Goal: Task Accomplishment & Management: Manage account settings

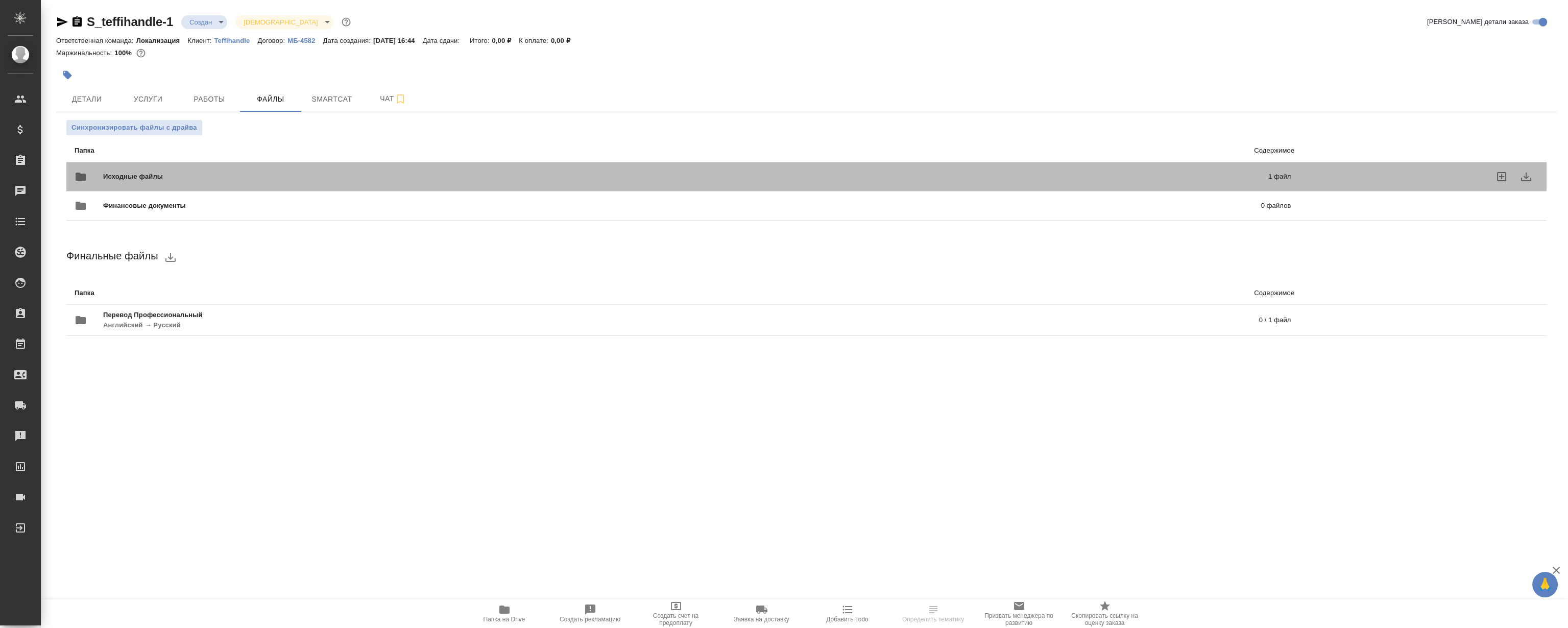
click at [216, 179] on span "Исходные файлы" at bounding box center [409, 177] width 613 height 10
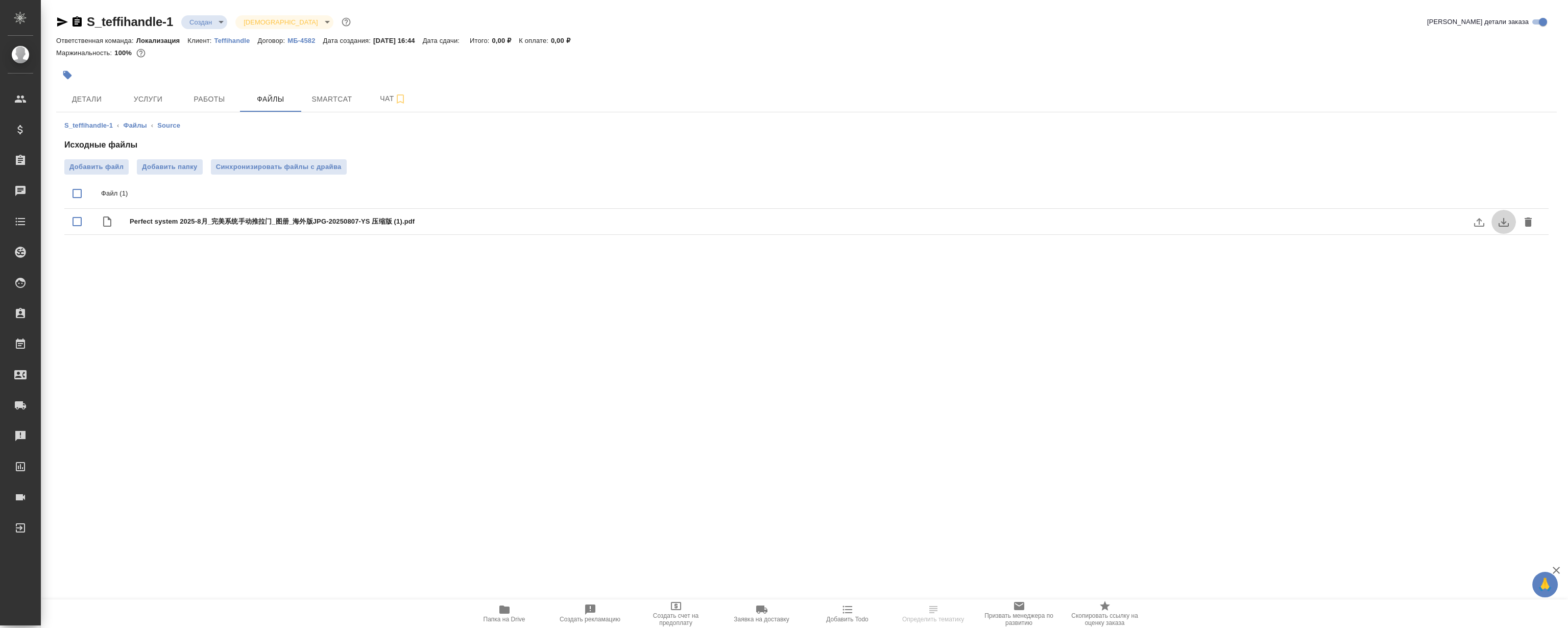
click at [1503, 221] on icon "download" at bounding box center [1504, 222] width 12 height 12
click at [503, 613] on icon "button" at bounding box center [505, 610] width 10 height 8
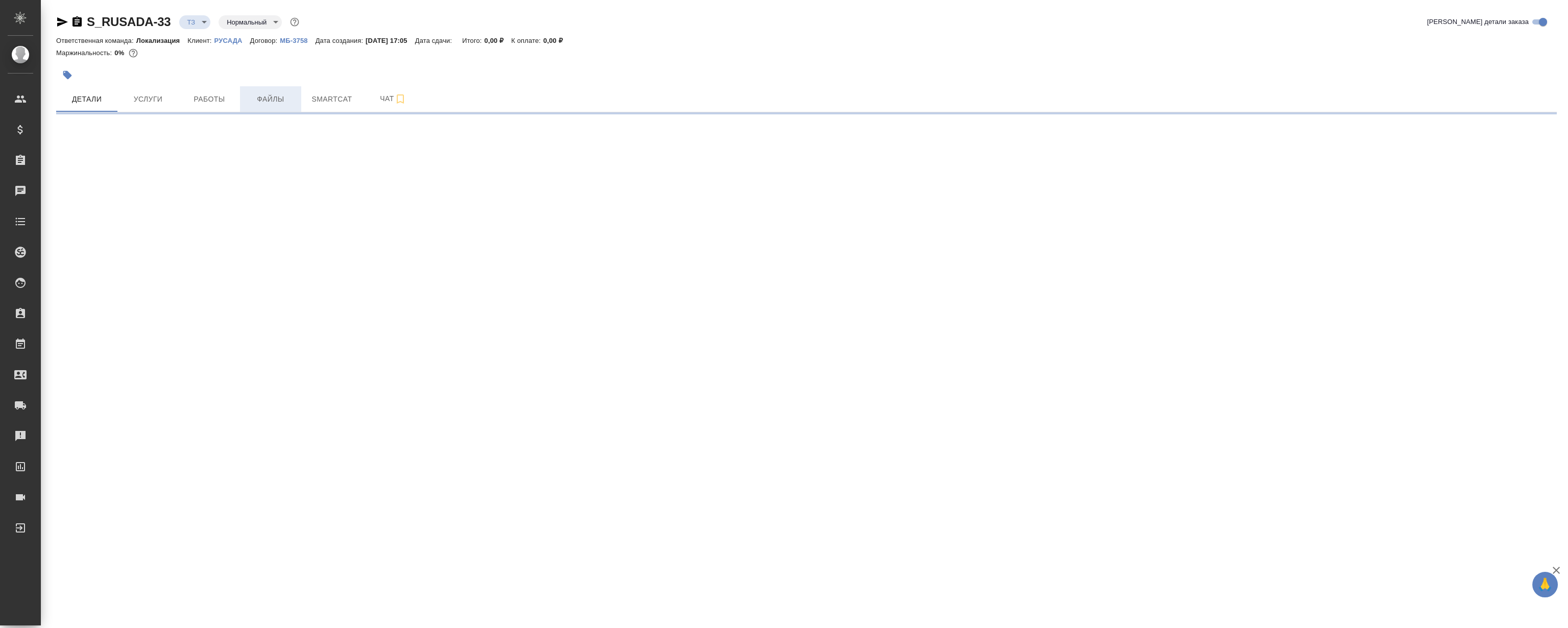
click at [289, 94] on span "Файлы" at bounding box center [271, 99] width 49 height 12
select select "RU"
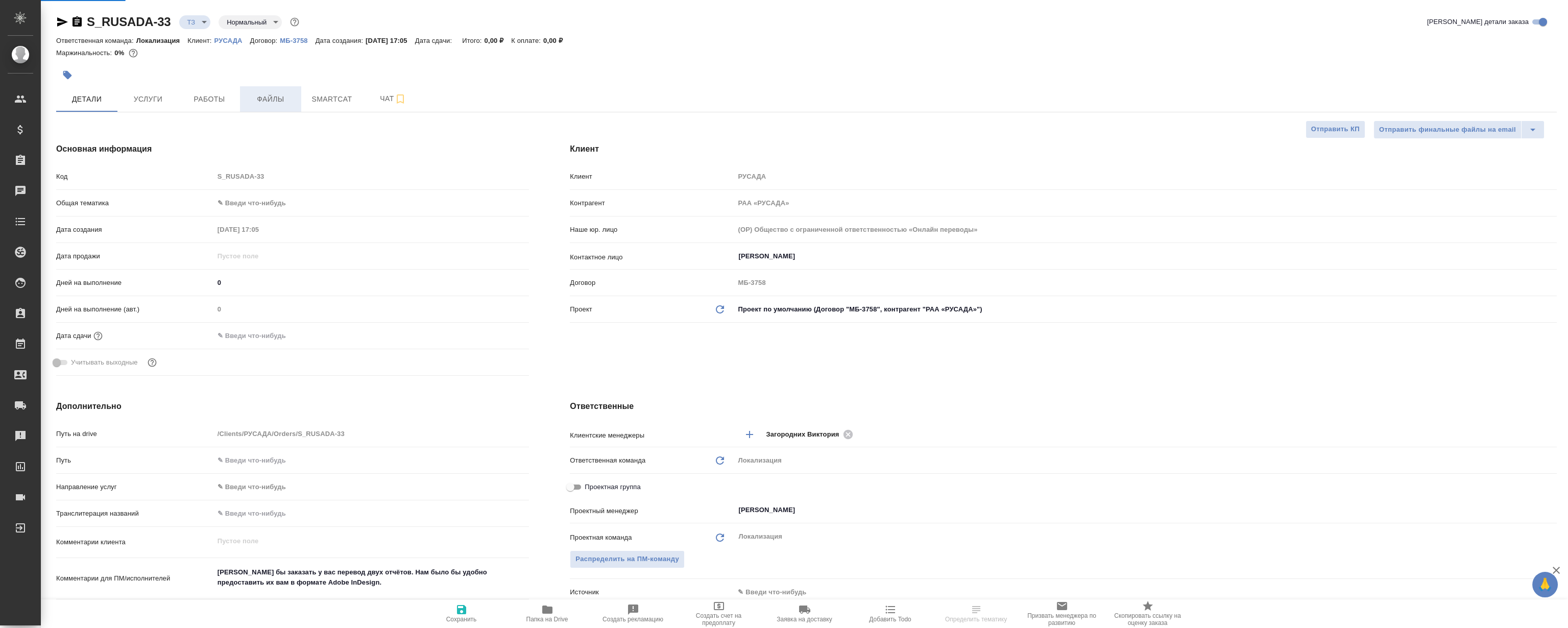
type textarea "x"
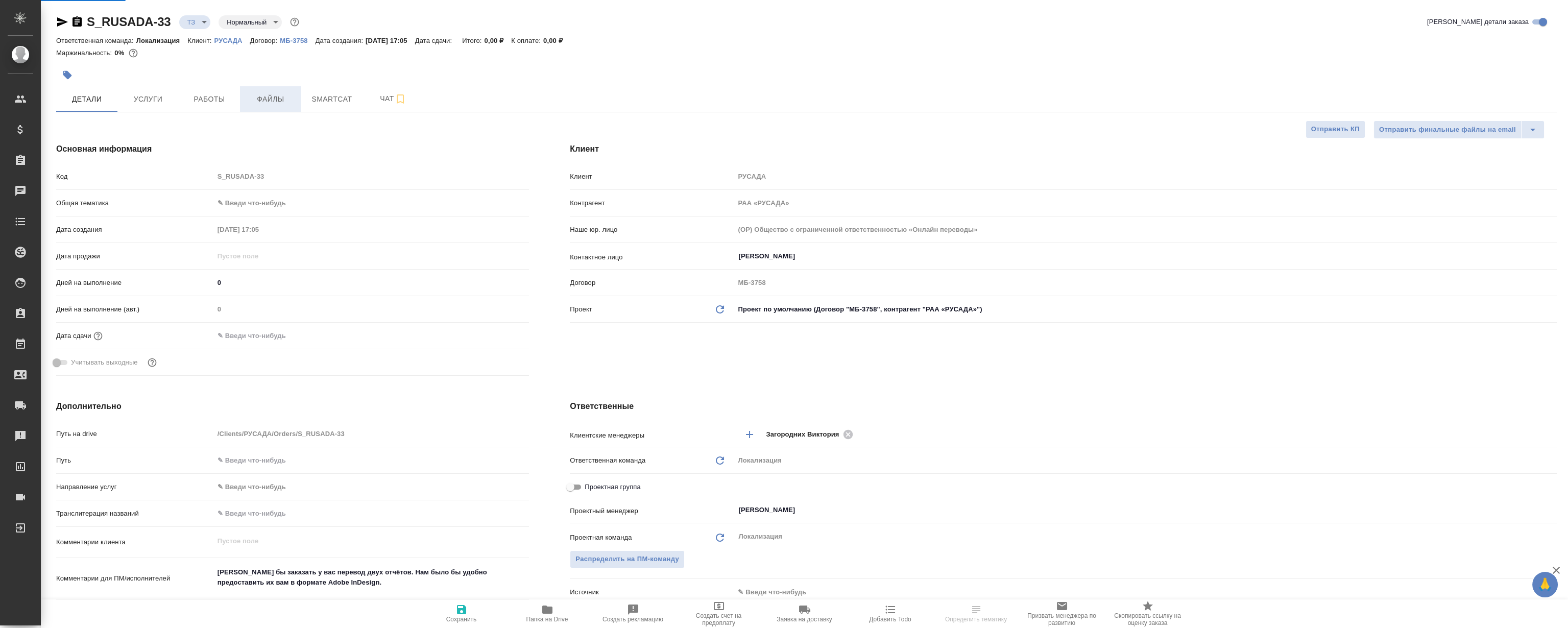
type textarea "x"
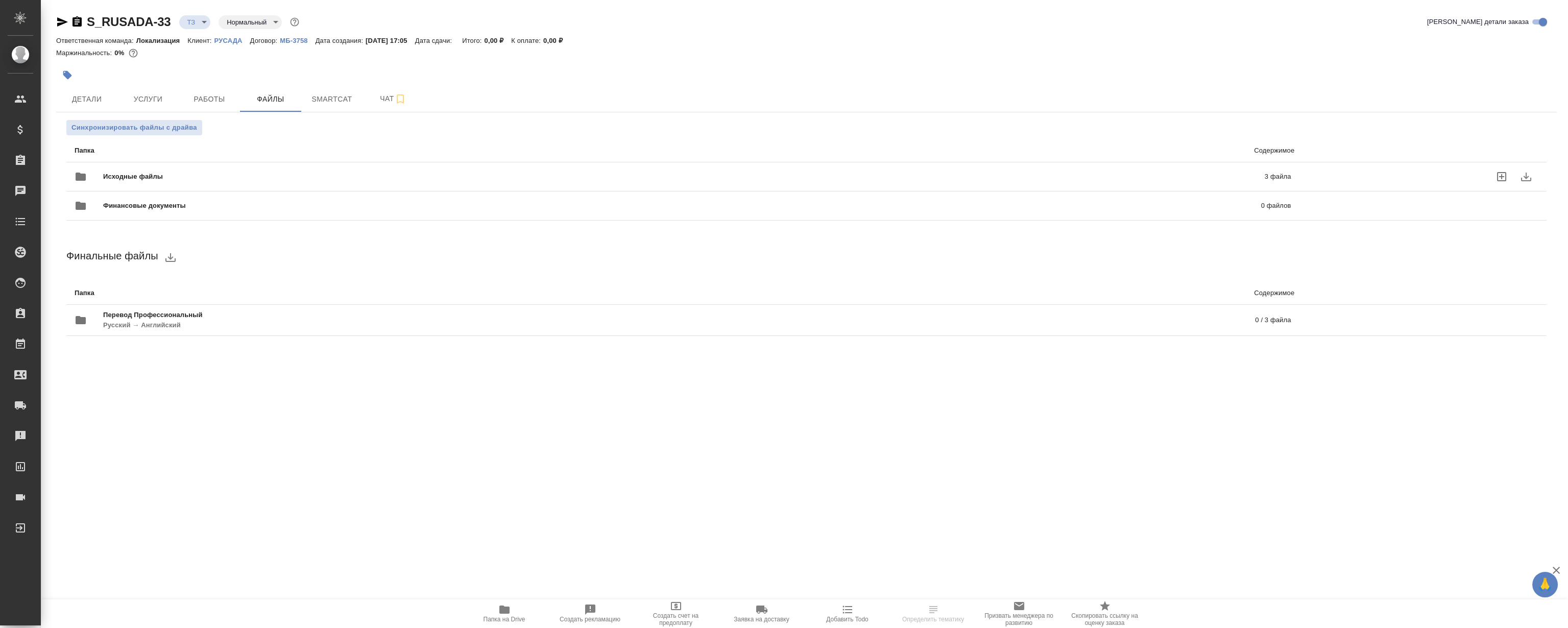
click at [263, 167] on div "Исходные файлы 3 файла" at bounding box center [682, 176] width 1216 height 24
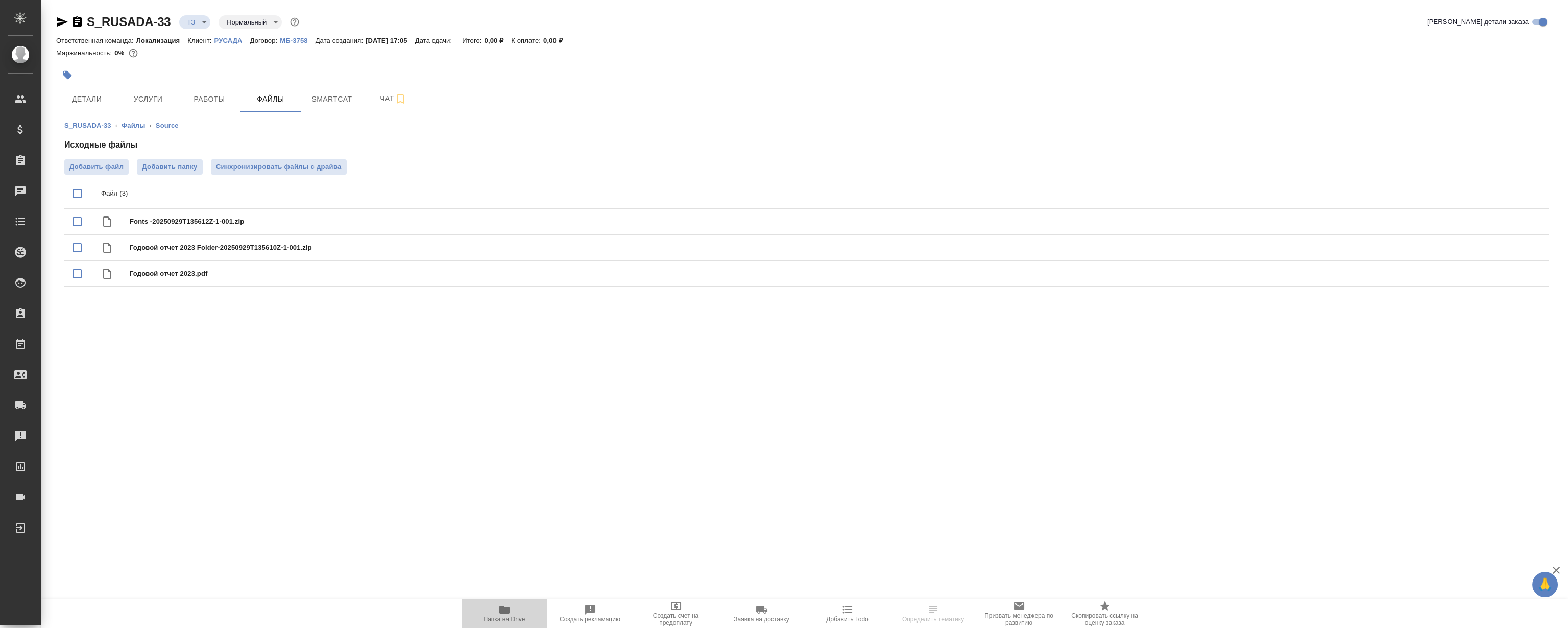
click at [500, 611] on icon "button" at bounding box center [505, 610] width 10 height 8
click at [499, 617] on span "Папка на Drive" at bounding box center [504, 619] width 42 height 7
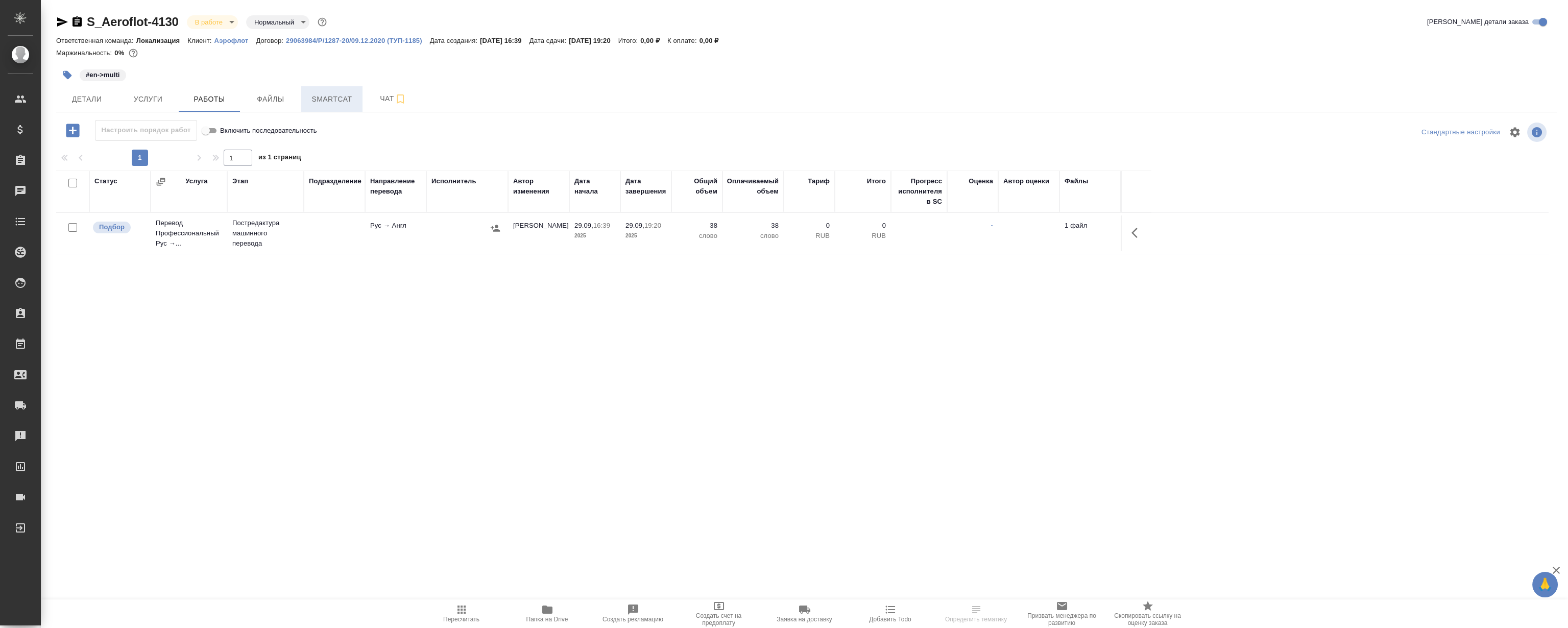
click at [347, 90] on button "Smartcat" at bounding box center [332, 99] width 62 height 26
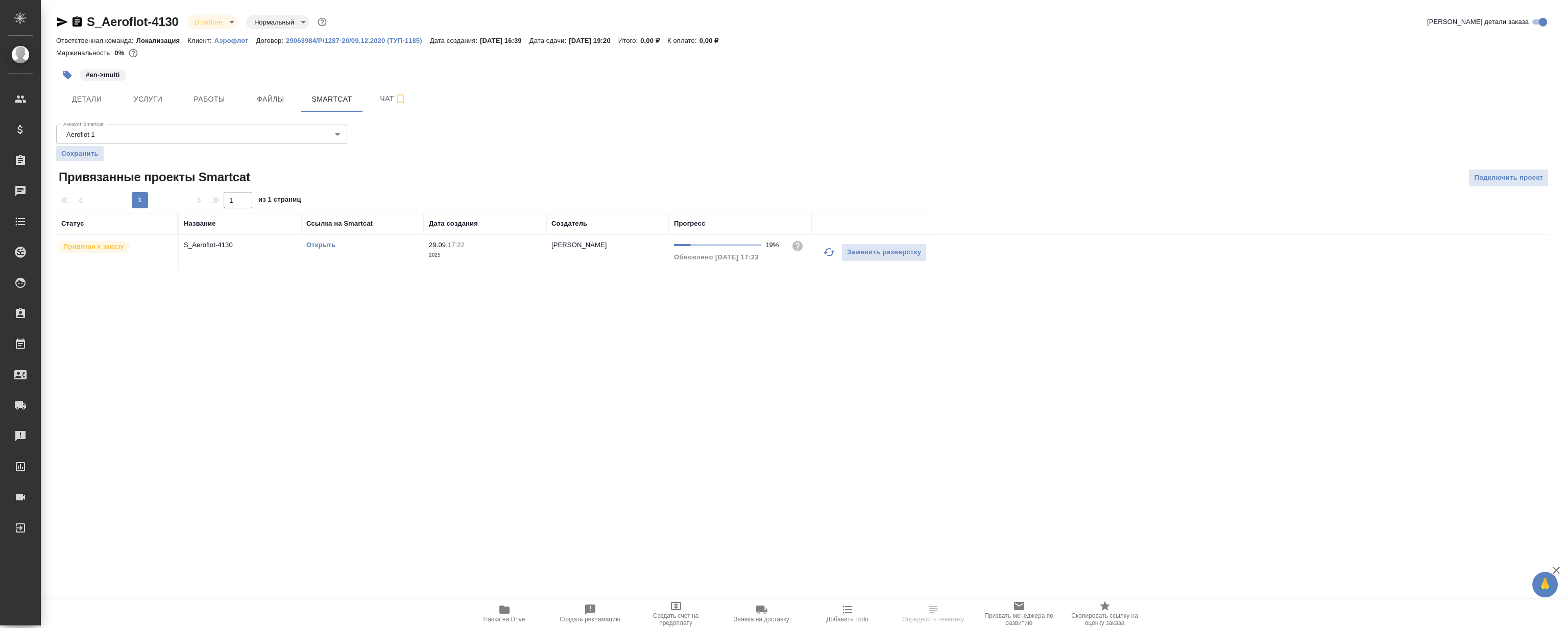
click at [313, 244] on link "Открыть" at bounding box center [321, 245] width 29 height 8
click at [198, 107] on button "Работы" at bounding box center [210, 99] width 62 height 26
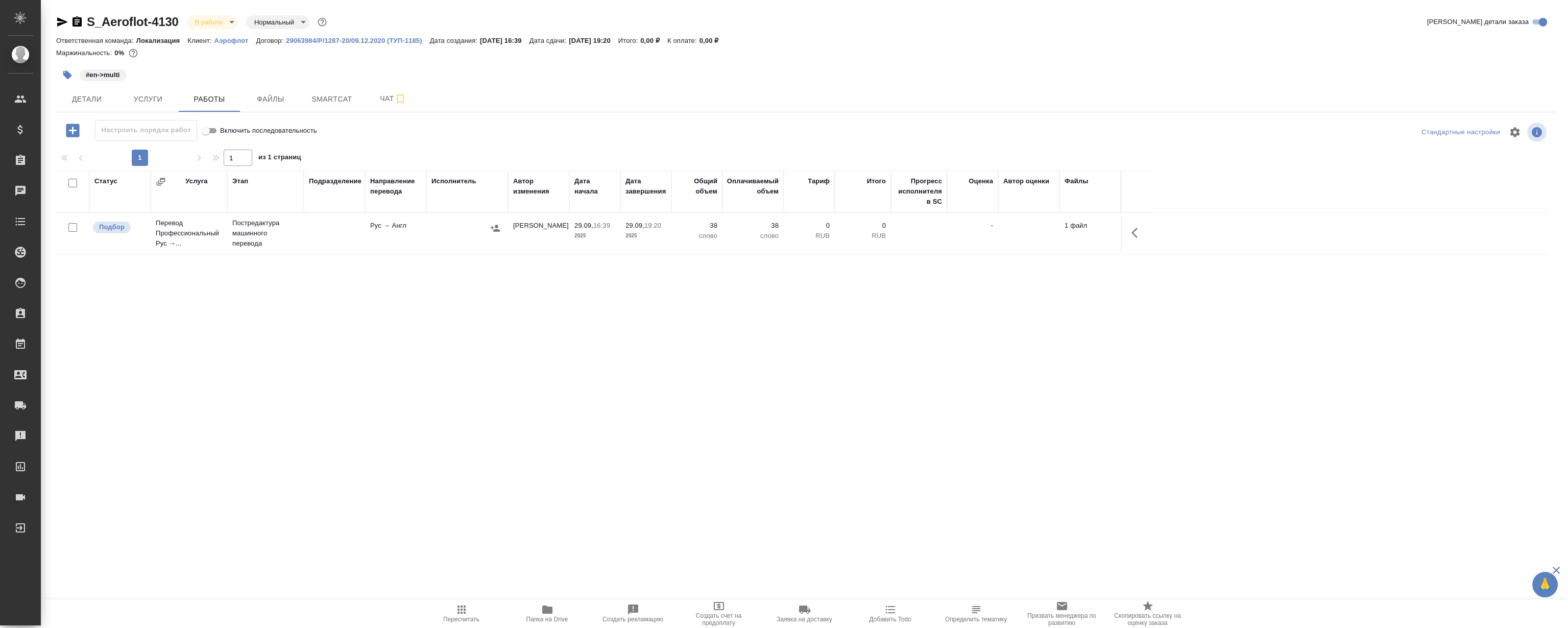
click at [1136, 229] on icon "button" at bounding box center [1134, 233] width 6 height 10
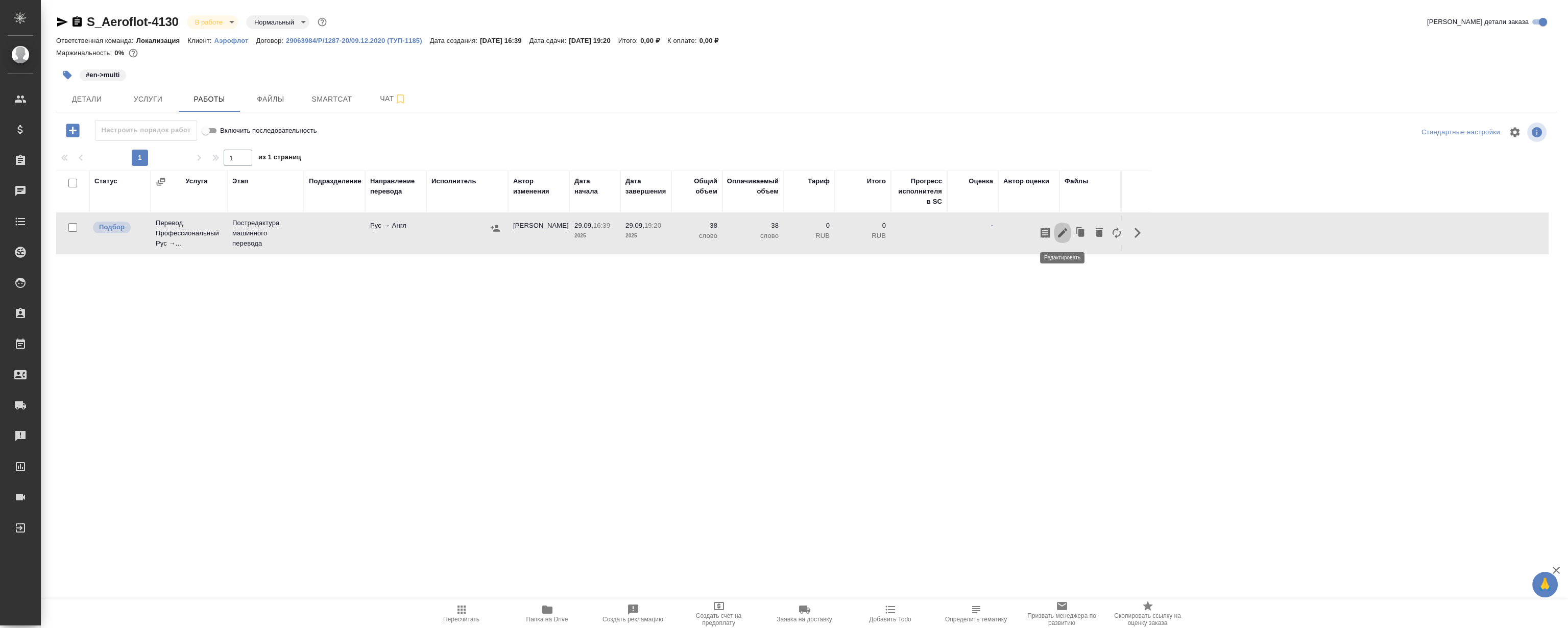
click at [1068, 229] on icon "button" at bounding box center [1062, 232] width 12 height 12
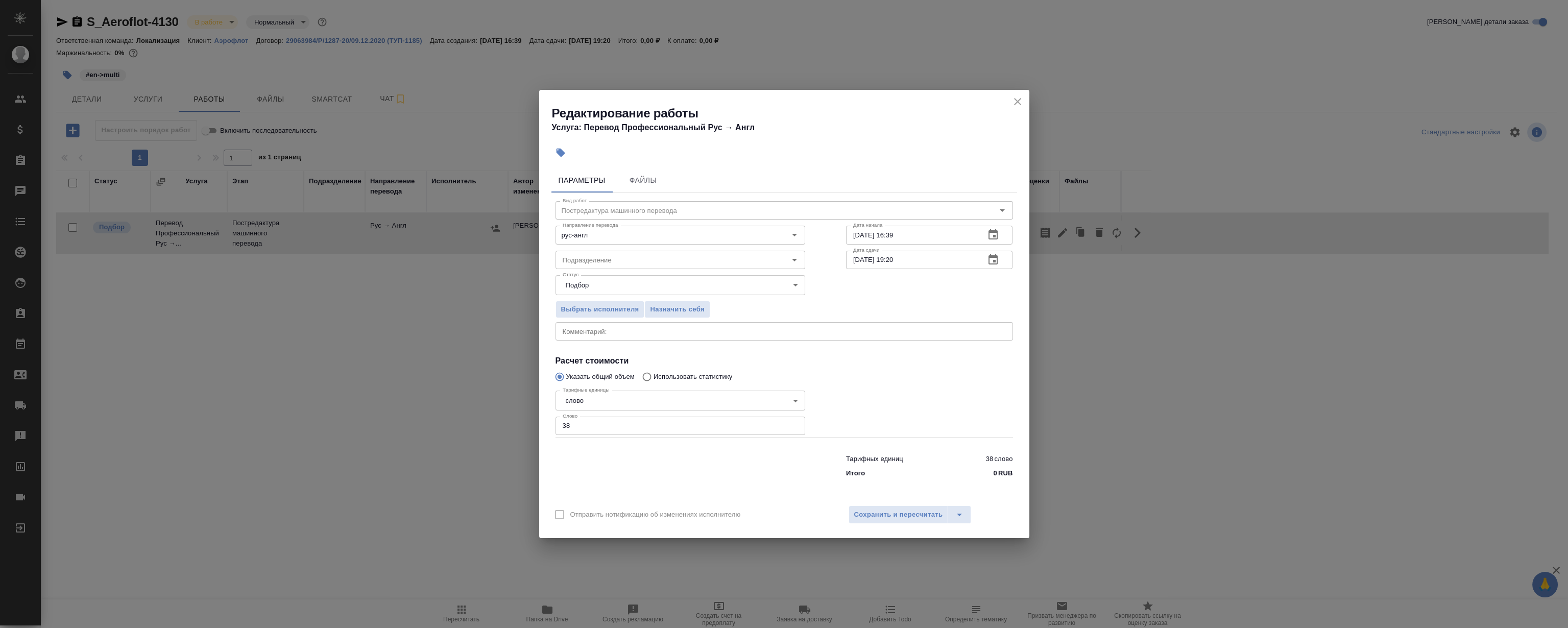
click at [688, 319] on div "Выбрать исполнителя Назначить себя" at bounding box center [681, 308] width 291 height 62
click at [692, 312] on span "Назначить себя" at bounding box center [677, 310] width 54 height 12
click at [1020, 94] on button "close" at bounding box center [1017, 101] width 15 height 15
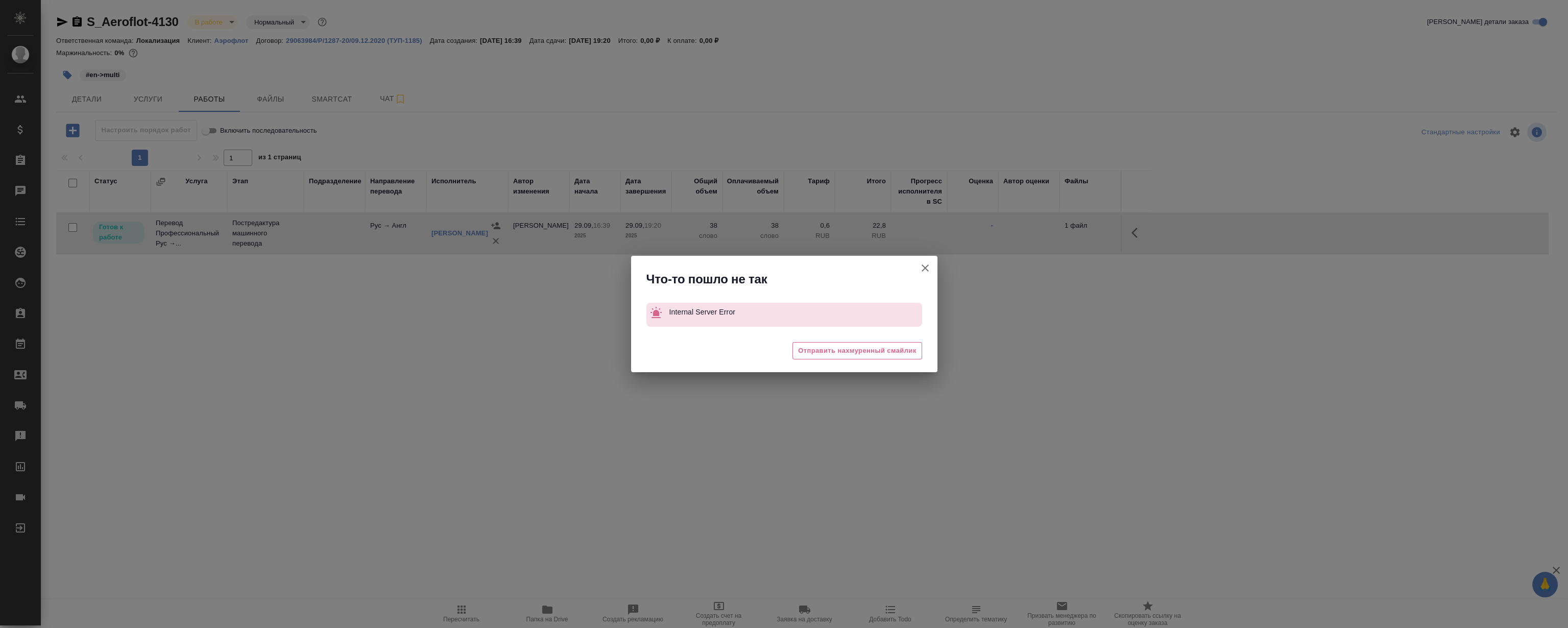
click at [923, 266] on icon "button" at bounding box center [925, 268] width 7 height 7
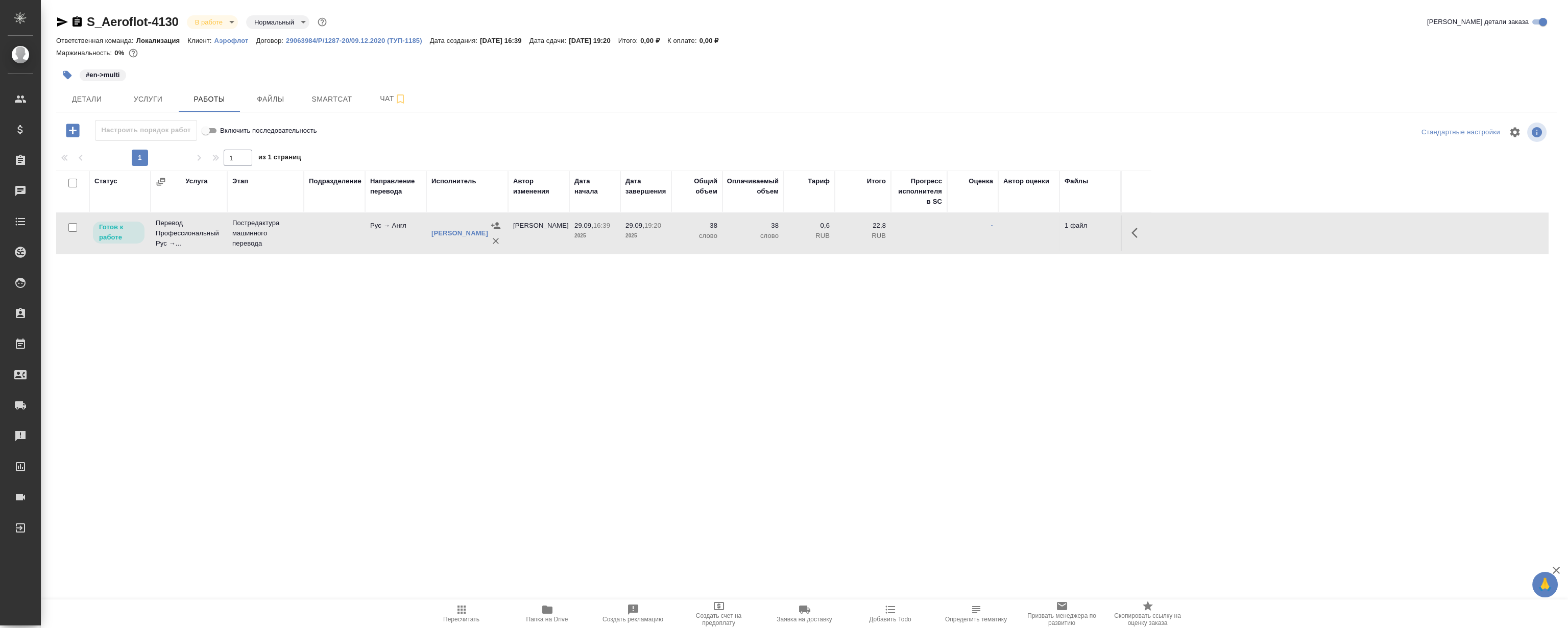
click at [1127, 231] on button "button" at bounding box center [1137, 232] width 24 height 24
click at [1060, 231] on icon "button" at bounding box center [1062, 232] width 12 height 12
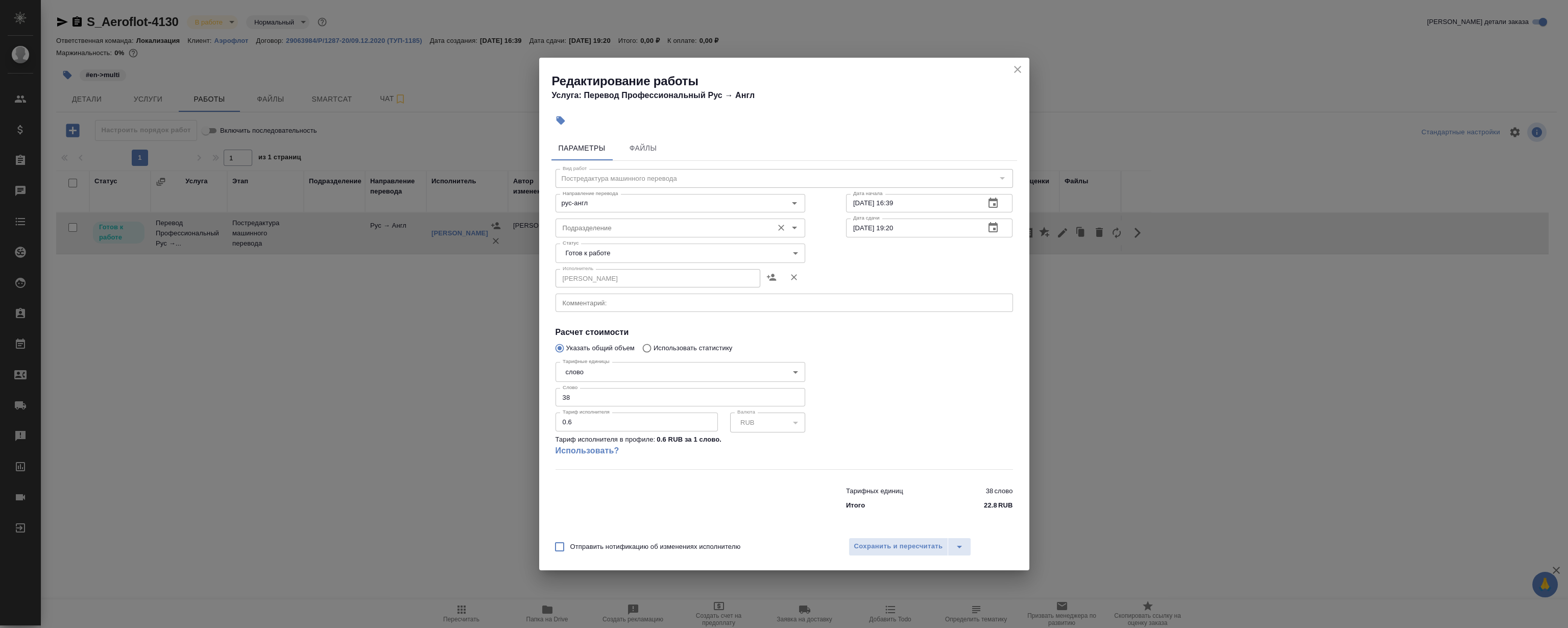
click at [628, 231] on input "Подразделение" at bounding box center [663, 227] width 210 height 12
click at [643, 248] on li "LocQA" at bounding box center [679, 251] width 250 height 18
type input "LocQA"
click at [628, 255] on body "🙏 .cls-1 fill:#fff; AWATERA Magerramov Ruslan Клиенты Спецификации Заказы 0 Чат…" at bounding box center [784, 314] width 1568 height 628
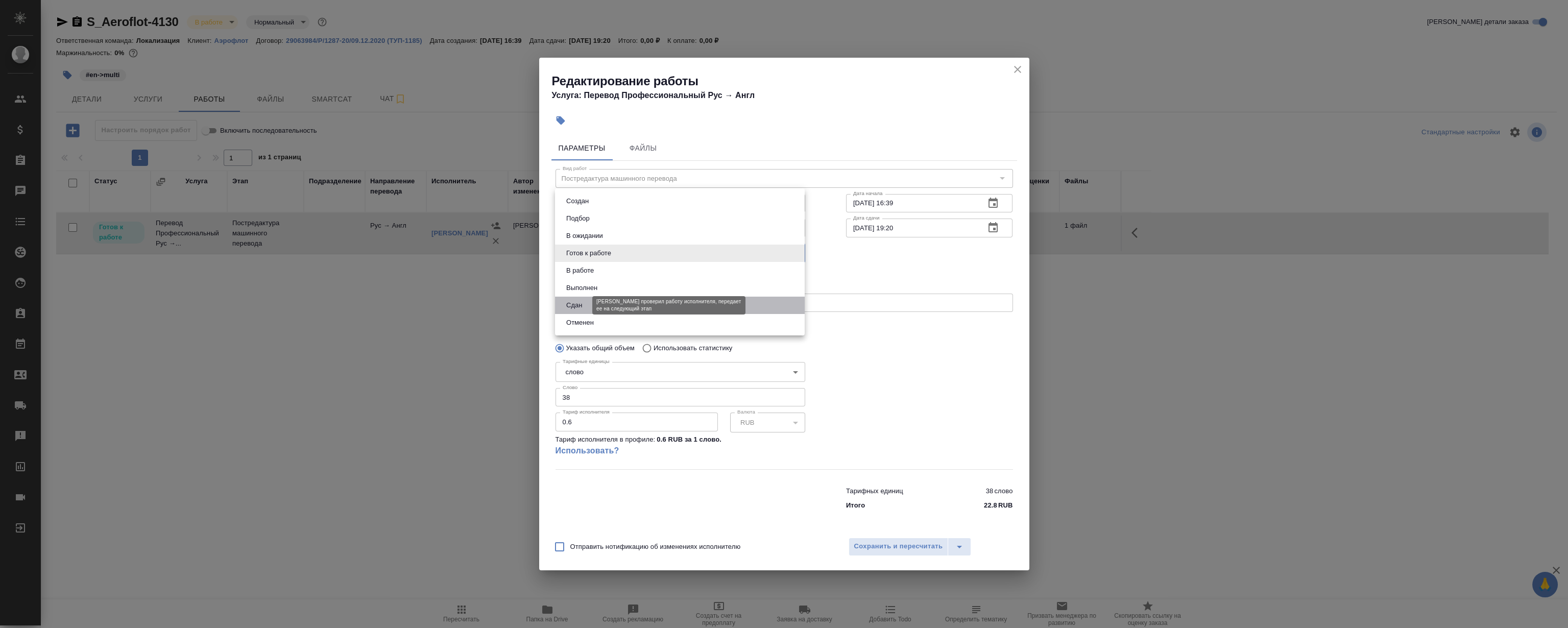
click at [582, 308] on button "Сдан" at bounding box center [574, 305] width 22 height 11
type input "closed"
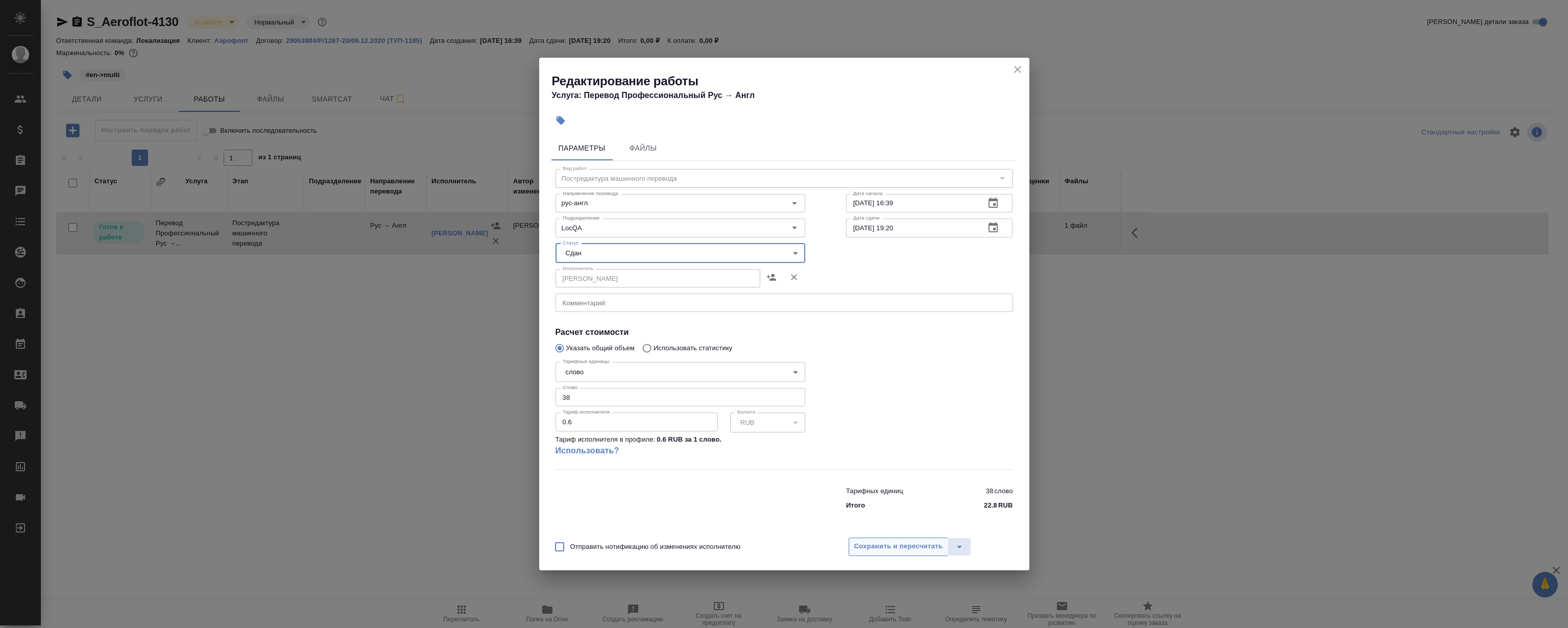
click at [924, 546] on span "Сохранить и пересчитать" at bounding box center [899, 547] width 89 height 12
